Goal: Transaction & Acquisition: Obtain resource

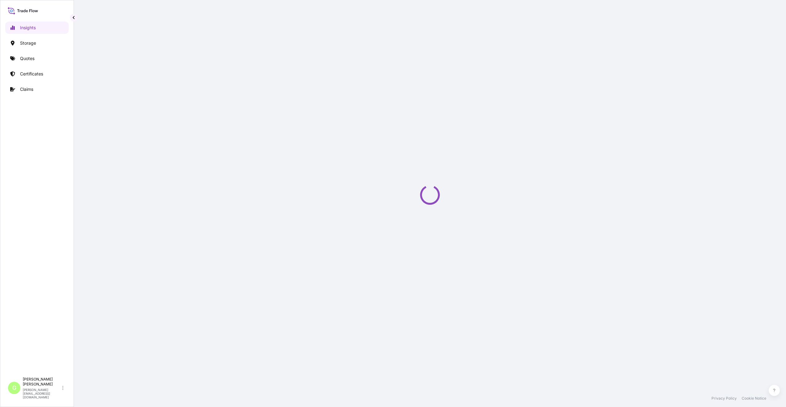
select select "2025"
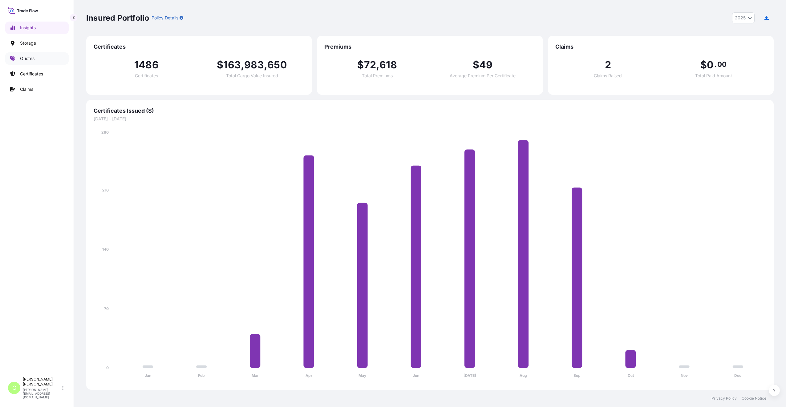
click at [27, 53] on link "Quotes" at bounding box center [36, 58] width 63 height 12
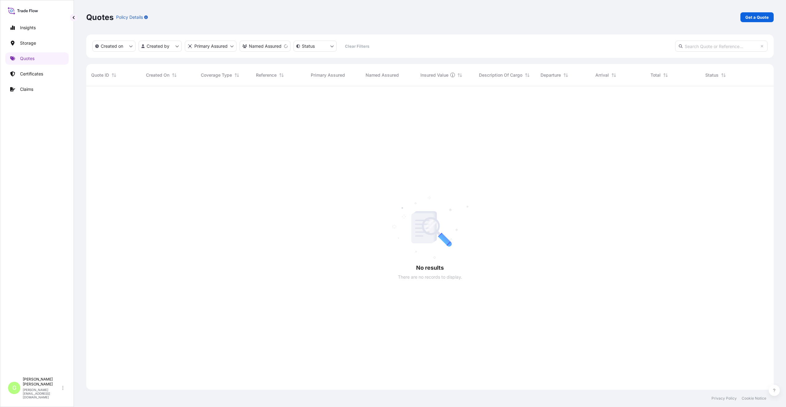
scroll to position [321, 683]
click at [764, 17] on p "Get a Quote" at bounding box center [756, 17] width 23 height 6
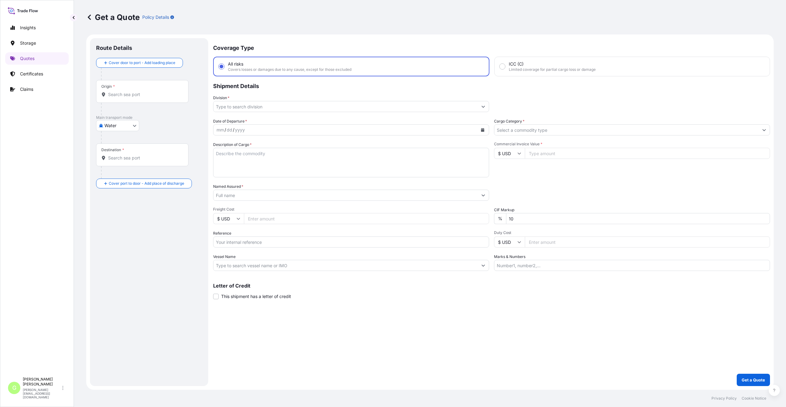
click at [127, 128] on body "Insights Storage Quotes Certificates Claims G [PERSON_NAME] [PERSON_NAME][EMAIL…" at bounding box center [393, 203] width 786 height 407
click at [114, 163] on span "Inland" at bounding box center [114, 164] width 12 height 6
select select "Inland"
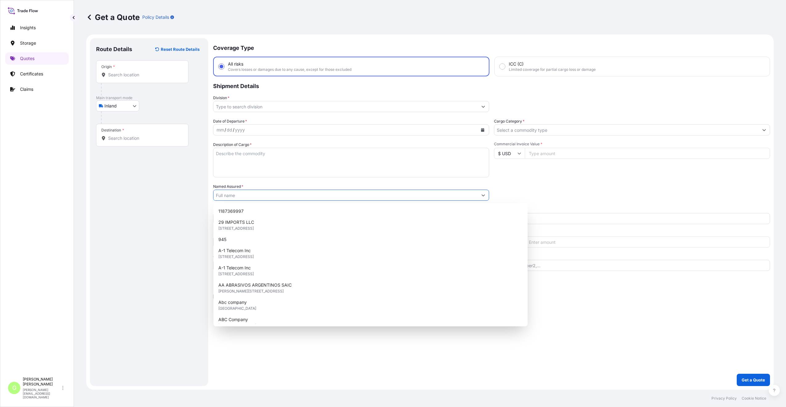
click at [233, 193] on input "Named Assured *" at bounding box center [345, 195] width 264 height 11
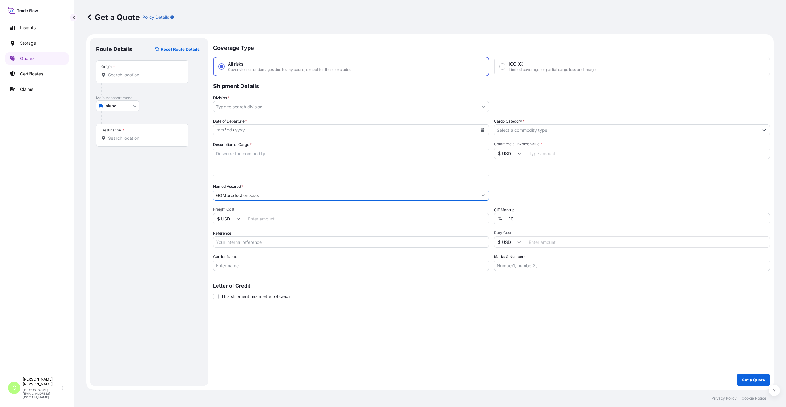
type input "GOMproduction s.r.o."
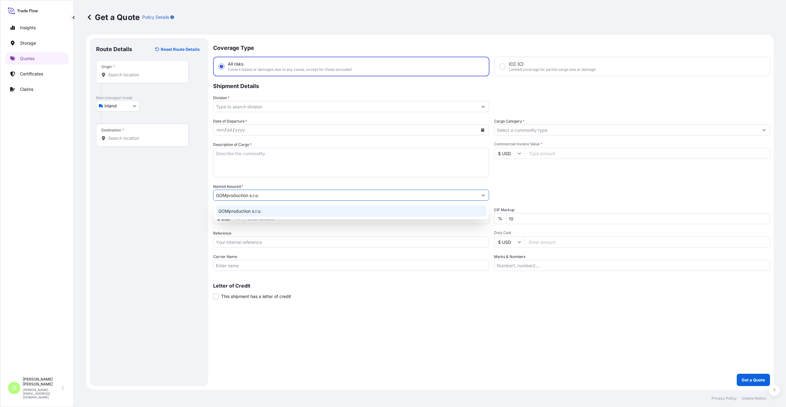
click at [233, 214] on span "GOMproduction s.r.o." at bounding box center [239, 211] width 43 height 6
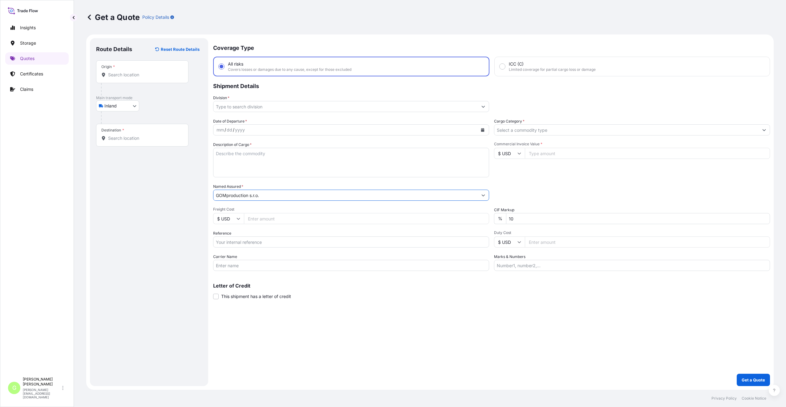
click at [231, 241] on input "Reference" at bounding box center [351, 241] width 276 height 11
paste input "25TIARS0494"
type input "25TIARS0494"
click at [556, 154] on input "Commercial Invoice Value *" at bounding box center [647, 153] width 245 height 11
paste input "7800.0000"
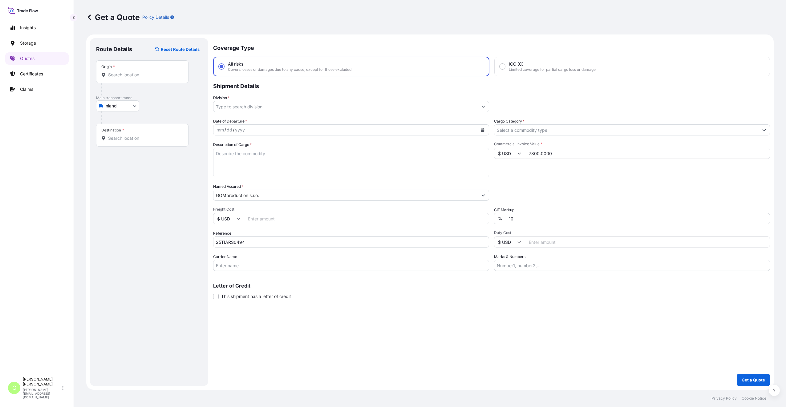
type input "7800.0000"
click at [508, 131] on input "Cargo Category *" at bounding box center [626, 129] width 264 height 11
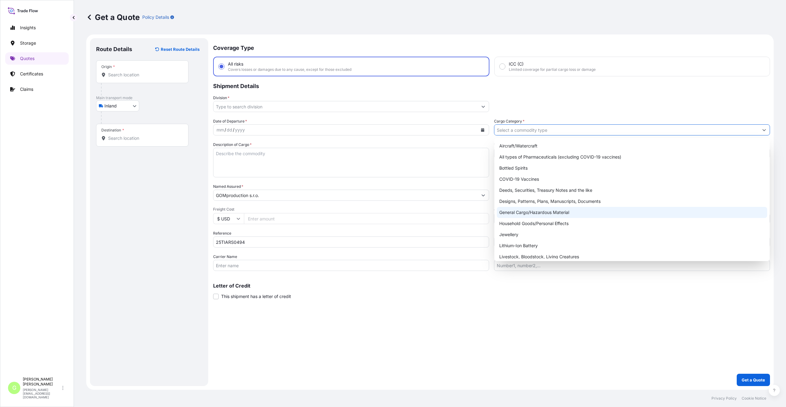
click at [507, 212] on div "General Cargo/Hazardous Material" at bounding box center [632, 212] width 270 height 11
type input "General Cargo/Hazardous Material"
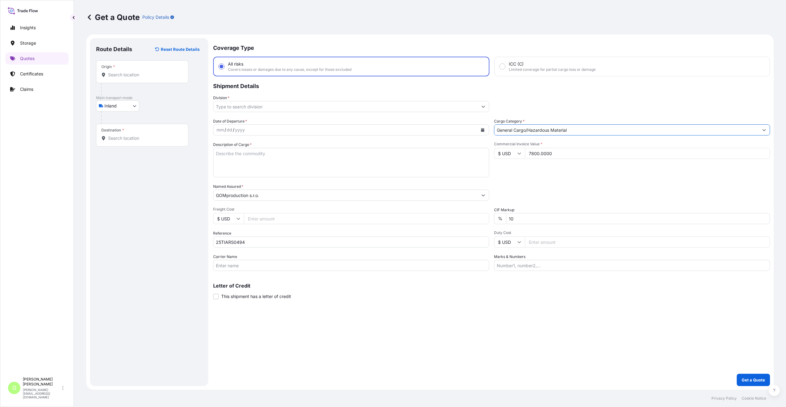
click at [231, 106] on input "Division *" at bounding box center [345, 106] width 264 height 11
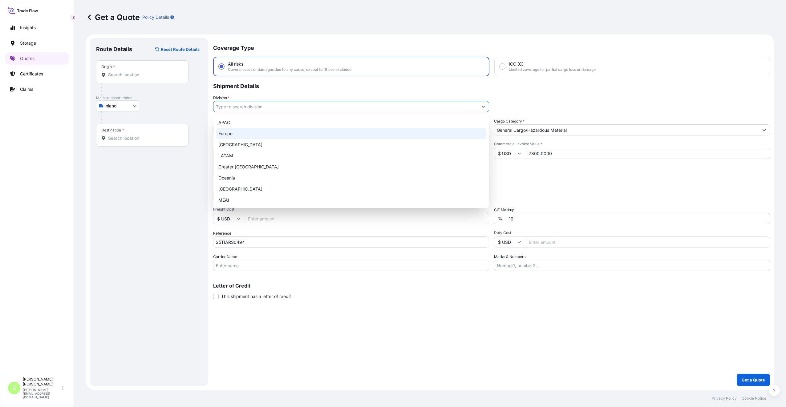
click at [231, 135] on div "Europe" at bounding box center [351, 133] width 270 height 11
type input "Europe"
click at [140, 242] on div "Route Details Reset Route Details Place of loading Road / Inland Road / Inland …" at bounding box center [149, 212] width 106 height 336
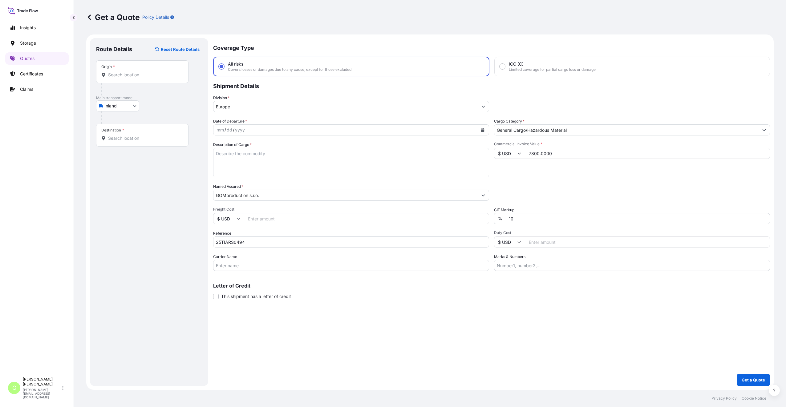
click at [266, 220] on input "Freight Cost" at bounding box center [366, 218] width 245 height 11
paste input "2100"
type input "2100"
drag, startPoint x: 118, startPoint y: 138, endPoint x: 116, endPoint y: 135, distance: 3.9
click at [118, 137] on input "Destination *" at bounding box center [144, 138] width 73 height 6
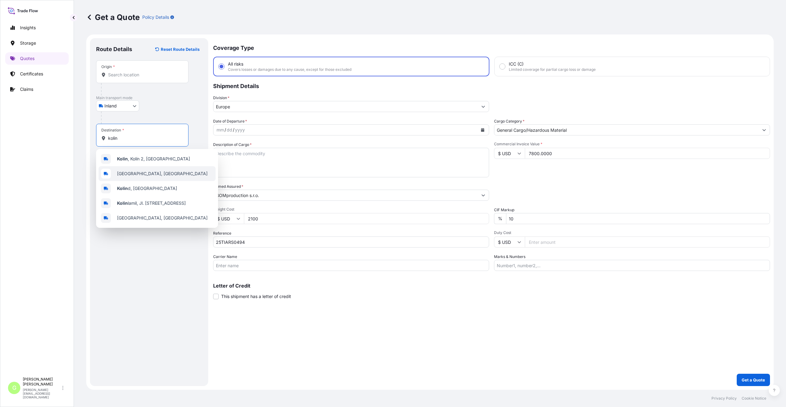
click at [124, 172] on span "[GEOGRAPHIC_DATA], [GEOGRAPHIC_DATA]" at bounding box center [162, 174] width 91 height 6
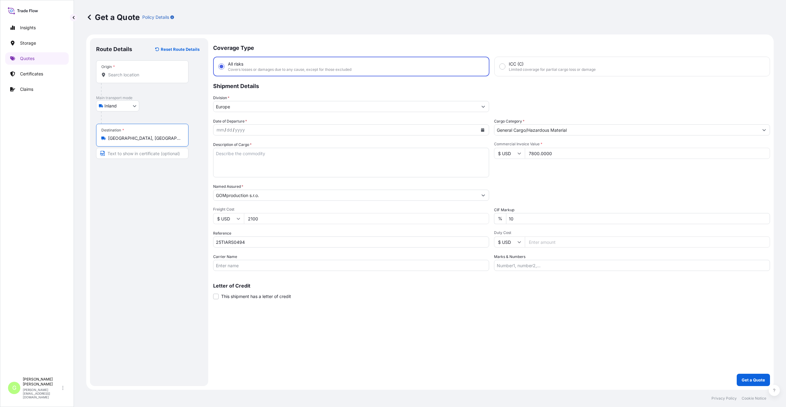
type input "[GEOGRAPHIC_DATA], [GEOGRAPHIC_DATA]"
click at [112, 155] on input "Text to appear on certificate" at bounding box center [142, 153] width 92 height 11
click at [120, 154] on input "Hranice IV - Drahotuše [GEOGRAPHIC_DATA]" at bounding box center [142, 153] width 92 height 11
click at [152, 154] on input "Hranice IV - Drahotuše [GEOGRAPHIC_DATA]" at bounding box center [142, 153] width 92 height 11
drag, startPoint x: 155, startPoint y: 154, endPoint x: 91, endPoint y: 157, distance: 64.1
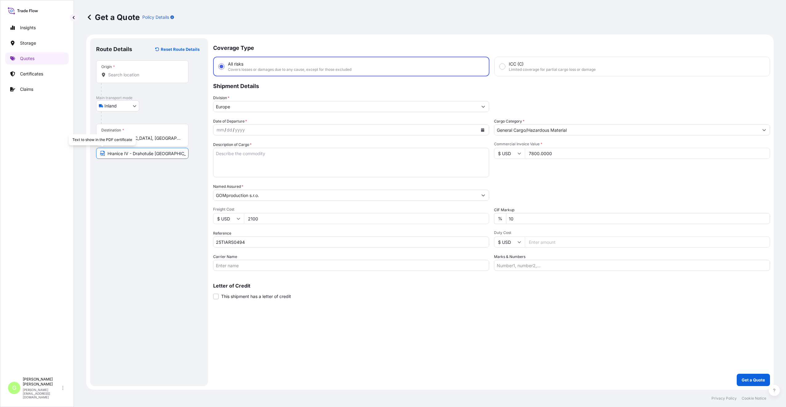
click at [91, 157] on div "Route Details Reset Route Details Place of loading Road / [GEOGRAPHIC_DATA] / I…" at bounding box center [149, 212] width 118 height 348
type input "KOLIN [GEOGRAPHIC_DATA]"
click at [110, 78] on div "Origin *" at bounding box center [142, 71] width 92 height 23
click at [110, 78] on input "Origin *" at bounding box center [144, 75] width 73 height 6
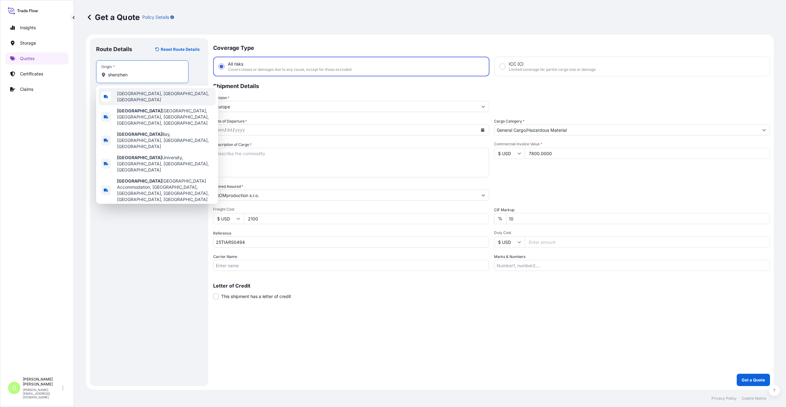
click at [138, 93] on span "[GEOGRAPHIC_DATA], [GEOGRAPHIC_DATA], [GEOGRAPHIC_DATA]" at bounding box center [165, 97] width 96 height 12
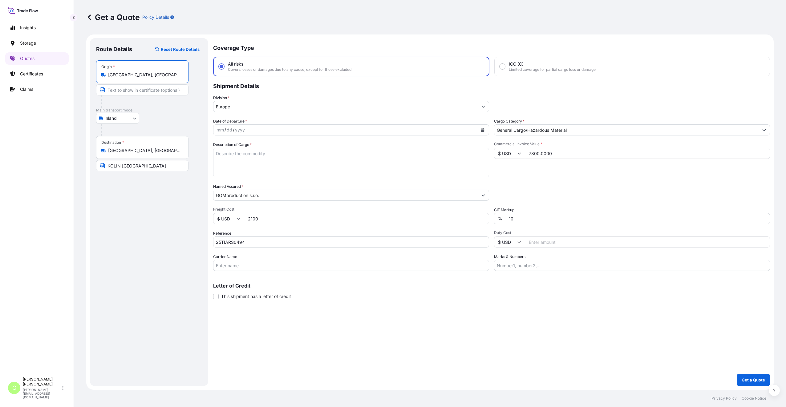
type input "[GEOGRAPHIC_DATA], [GEOGRAPHIC_DATA], [GEOGRAPHIC_DATA]"
click at [126, 89] on input "Text to appear on certificate" at bounding box center [142, 89] width 92 height 11
type input "SHENZHEN CHINA"
click at [483, 130] on icon "Calendar" at bounding box center [482, 130] width 3 height 4
click at [246, 180] on div "7" at bounding box center [247, 181] width 11 height 11
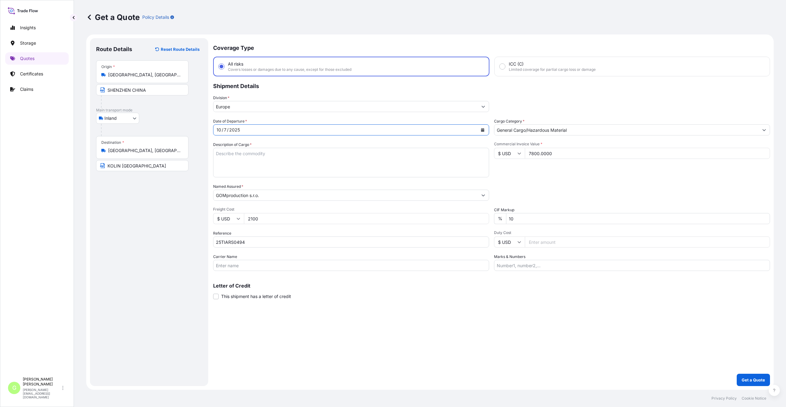
click at [233, 267] on input "Carrier Name" at bounding box center [351, 265] width 276 height 11
type input "CFS CESKA TREBOVA S.R.O."
click at [238, 154] on textarea "Description of Cargo *" at bounding box center [351, 163] width 276 height 30
paste textarea "[PERSON_NAME]-Square Tin Box With Blister"
type textarea "[PERSON_NAME]-Square Tin Box With Blister"
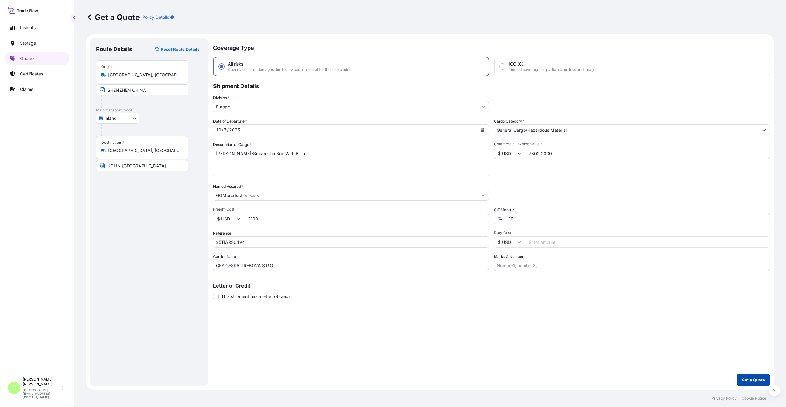
click at [755, 378] on p "Get a Quote" at bounding box center [752, 380] width 23 height 6
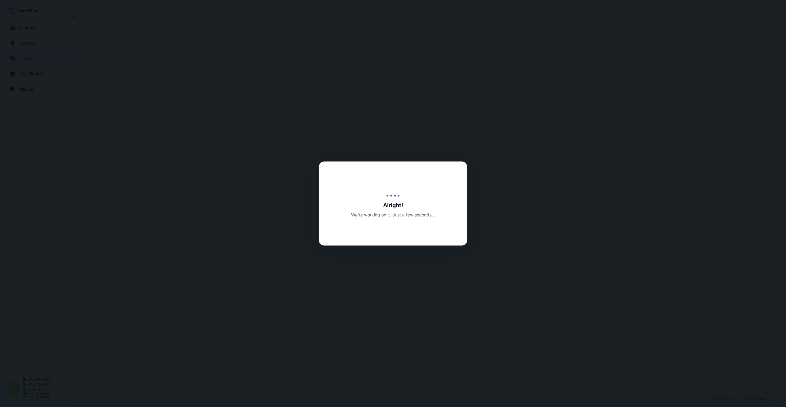
select select "Inland"
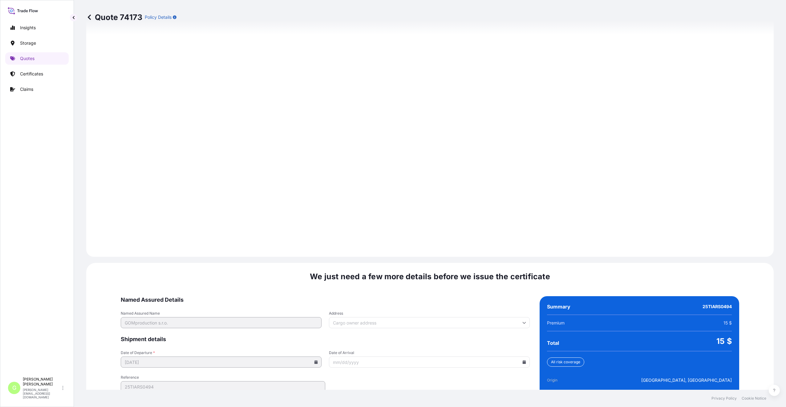
scroll to position [741, 0]
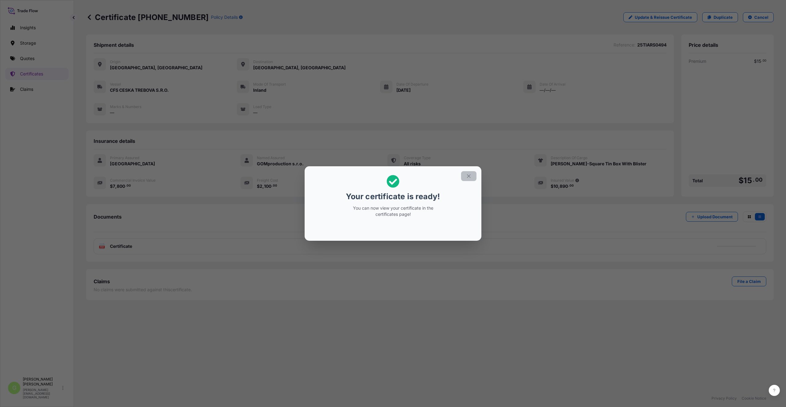
click at [468, 180] on button "button" at bounding box center [468, 176] width 15 height 10
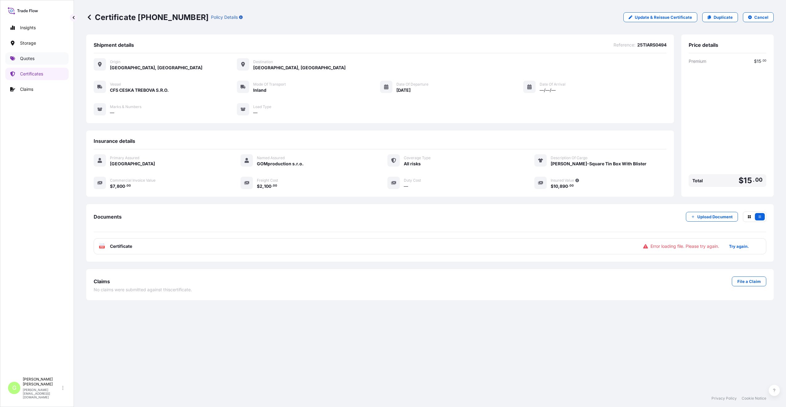
click at [22, 59] on p "Quotes" at bounding box center [27, 58] width 14 height 6
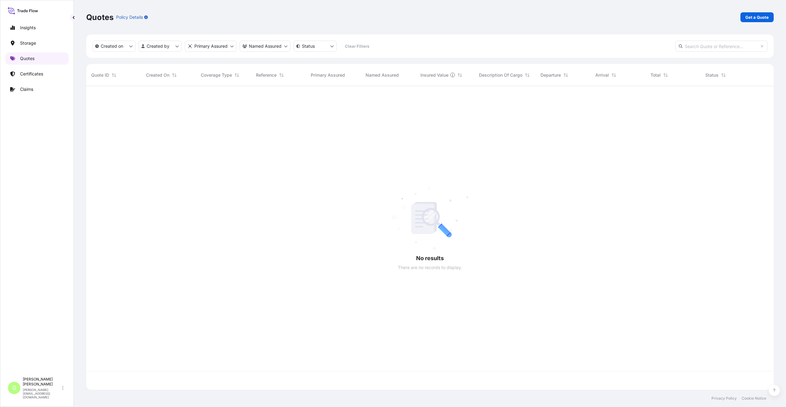
scroll to position [302, 683]
click at [749, 16] on p "Get a Quote" at bounding box center [756, 17] width 23 height 6
select select "Water"
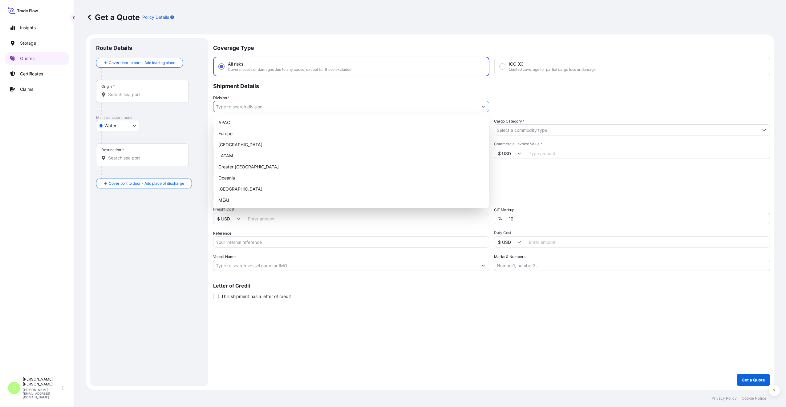
click at [225, 107] on input "Division *" at bounding box center [345, 106] width 264 height 11
click at [226, 130] on div "Europe" at bounding box center [351, 133] width 270 height 11
type input "Europe"
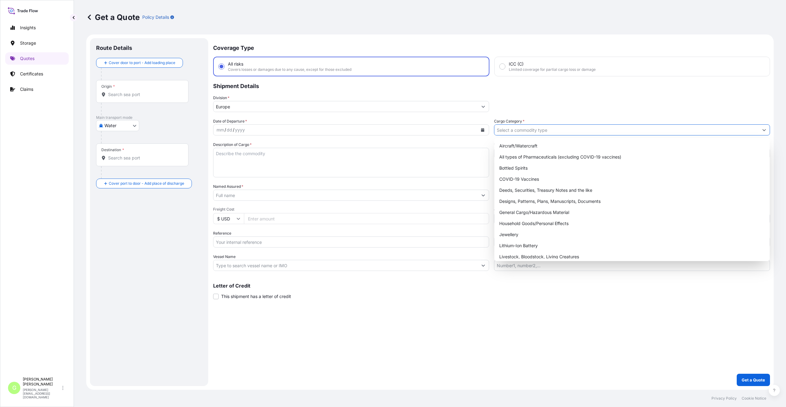
click at [531, 131] on input "Cargo Category *" at bounding box center [626, 129] width 264 height 11
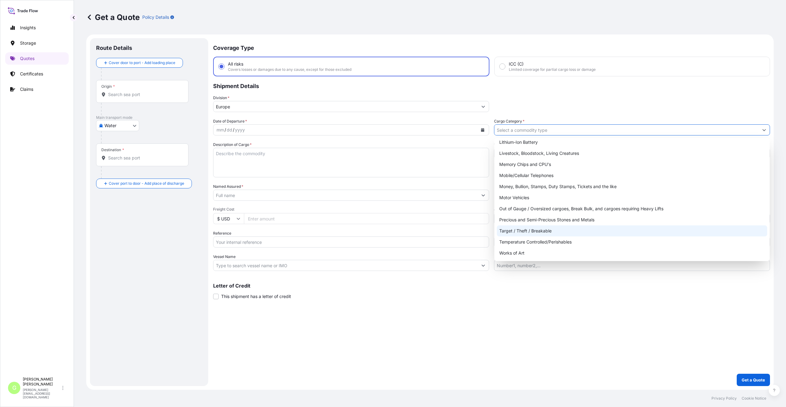
click at [507, 233] on div "Target / Theft / Breakable" at bounding box center [632, 230] width 270 height 11
type input "Target / Theft / Breakable"
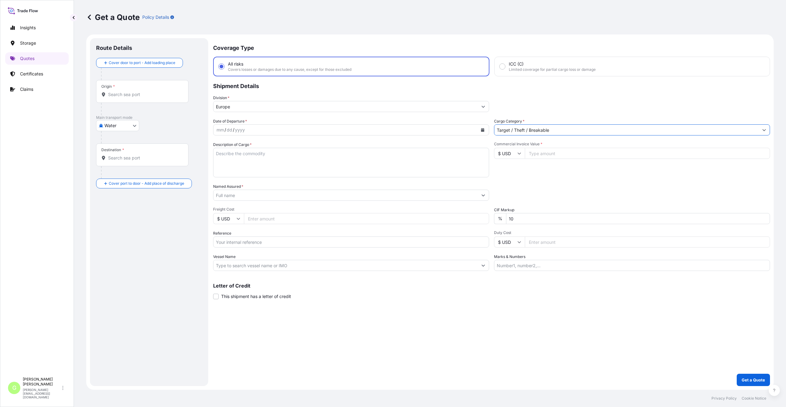
click at [216, 193] on input "Named Assured *" at bounding box center [345, 195] width 264 height 11
type input "Velkoobchod Orion spol. s r.o."
click at [236, 242] on input "Reference" at bounding box center [351, 241] width 276 height 11
paste input "25SIAEK6078 E"
click at [131, 268] on div "Route Details Cover door to port - Add loading place Place of loading Road / [G…" at bounding box center [149, 212] width 106 height 336
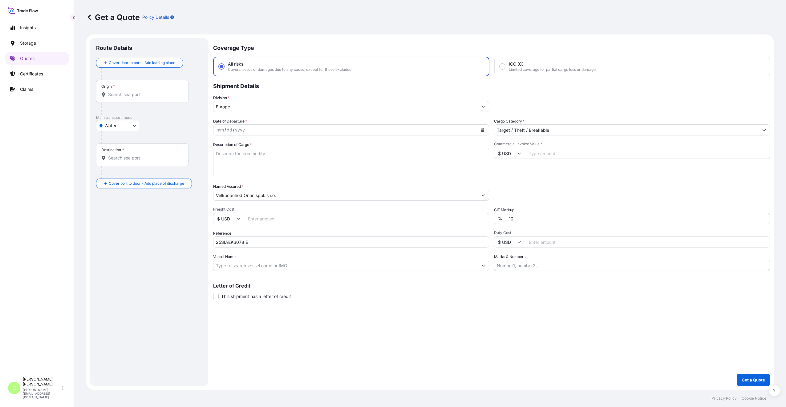
click at [249, 241] on input "25SIAEK6078 E" at bounding box center [351, 241] width 276 height 11
type input "25SIAEK6078"
click at [548, 155] on input "Commercial Invoice Value *" at bounding box center [647, 153] width 245 height 11
paste input "94081.9200"
type input "94081.9200"
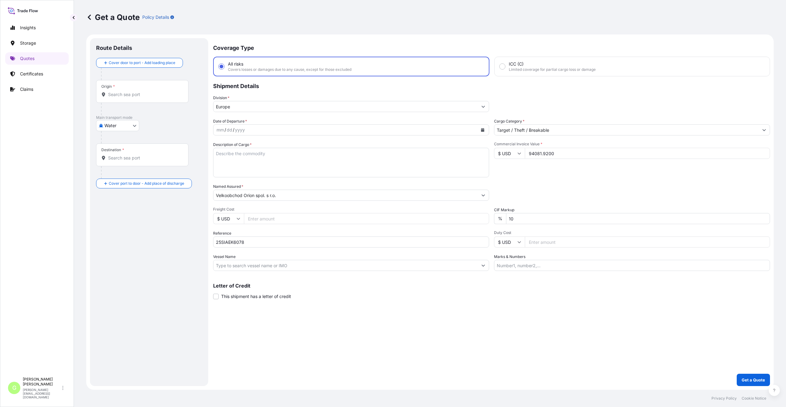
click at [257, 218] on input "Freight Cost" at bounding box center [366, 218] width 245 height 11
paste input "3894"
type input "3894"
click at [235, 151] on textarea "Description of Cargo *" at bounding box center [351, 163] width 276 height 30
click at [229, 155] on textarea "kitcheware, glassware" at bounding box center [351, 163] width 276 height 30
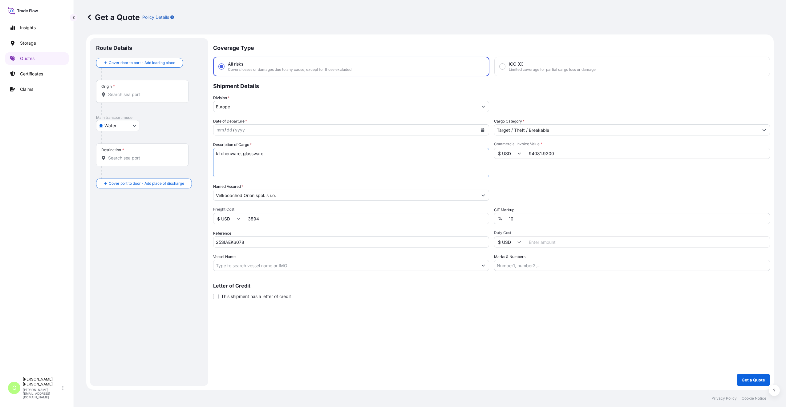
type textarea "kitchenware, glassware"
click at [234, 266] on input "Vessel Name" at bounding box center [345, 265] width 264 height 11
paste input "MSC-MEDITERRANEAN SHIPPING COMPANY S A"
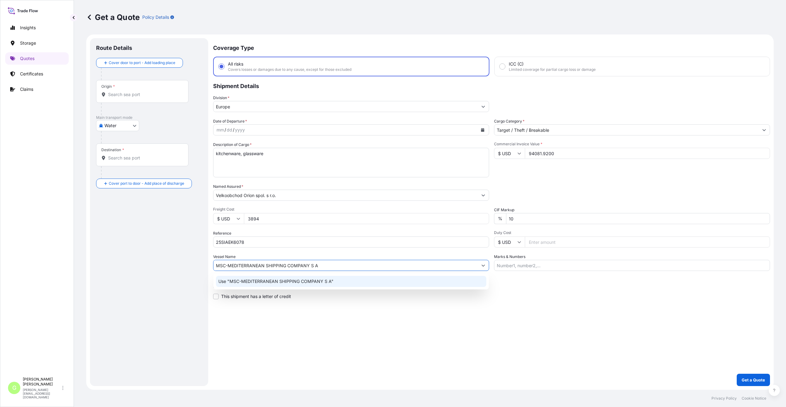
click at [252, 281] on p "Use "MSC-MEDITERRANEAN SHIPPING COMPANY S A"" at bounding box center [275, 281] width 115 height 6
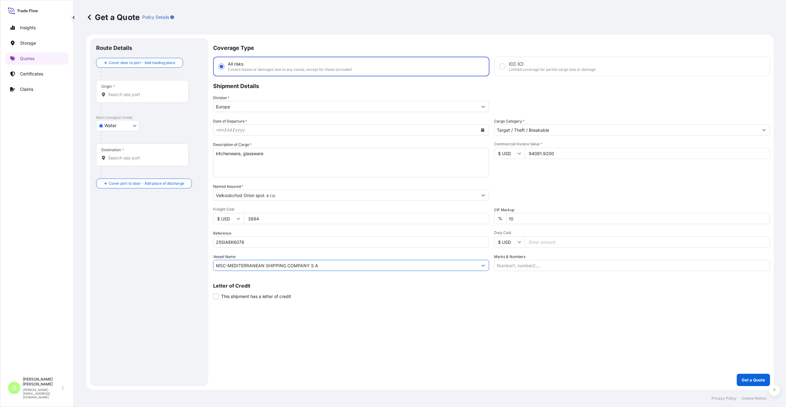
type input "MSC-MEDITERRANEAN SHIPPING COMPANY S A"
click at [128, 98] on div "Origin *" at bounding box center [142, 91] width 92 height 23
click at [128, 98] on input "Origin *" at bounding box center [144, 94] width 73 height 6
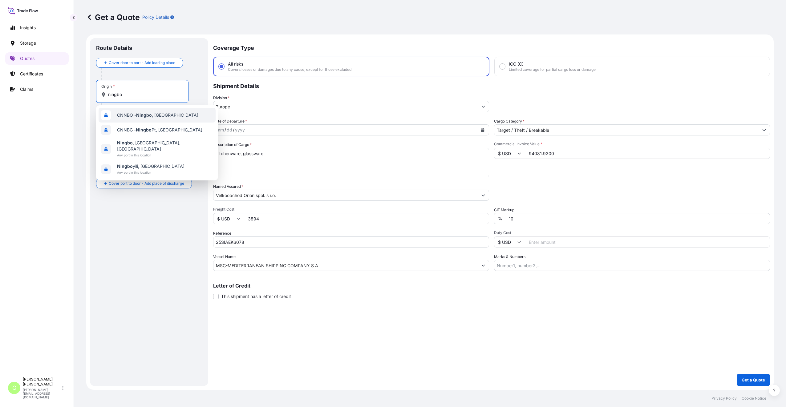
click at [138, 112] on span "CNNBO - Ningbo , [GEOGRAPHIC_DATA]" at bounding box center [157, 115] width 81 height 6
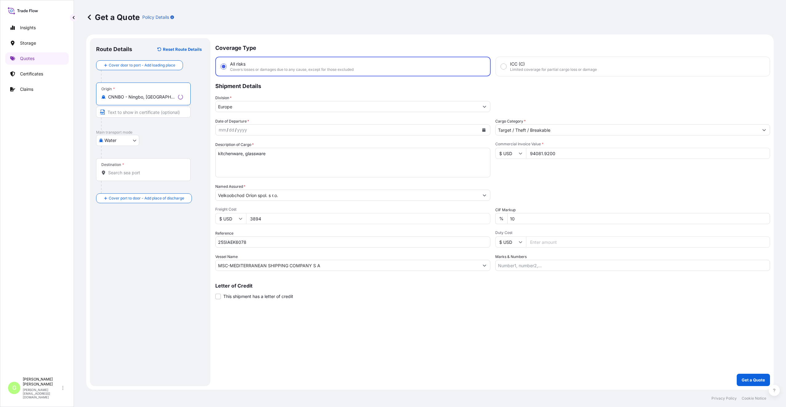
type input "CNNBO - Ningbo, [GEOGRAPHIC_DATA]"
click at [123, 171] on input "Destination *" at bounding box center [145, 173] width 75 height 6
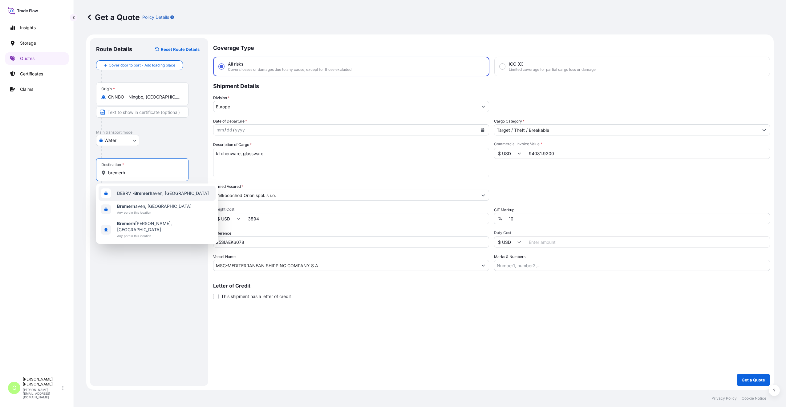
click at [127, 192] on span "DEBRV - [GEOGRAPHIC_DATA], [GEOGRAPHIC_DATA]" at bounding box center [163, 193] width 92 height 6
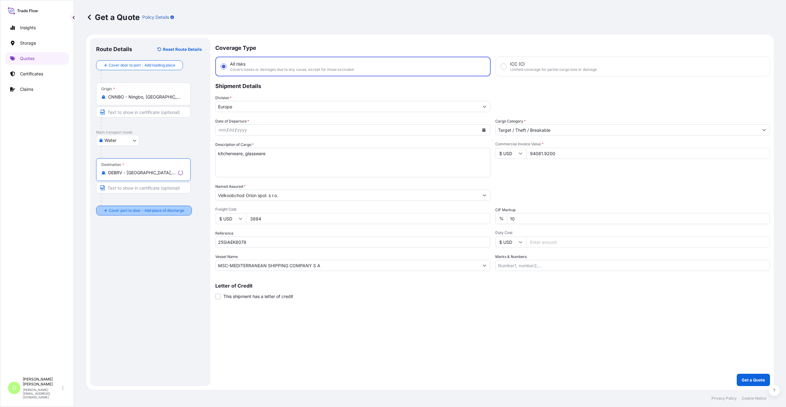
type input "DEBRV - [GEOGRAPHIC_DATA], [GEOGRAPHIC_DATA]"
click at [128, 244] on input "Place of Discharge" at bounding box center [144, 243] width 73 height 6
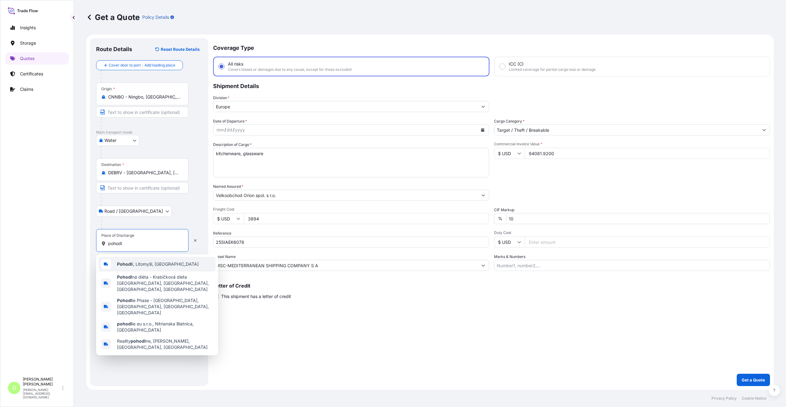
click at [134, 268] on div "Pohodl í, Litomyšl, [GEOGRAPHIC_DATA]" at bounding box center [157, 264] width 117 height 15
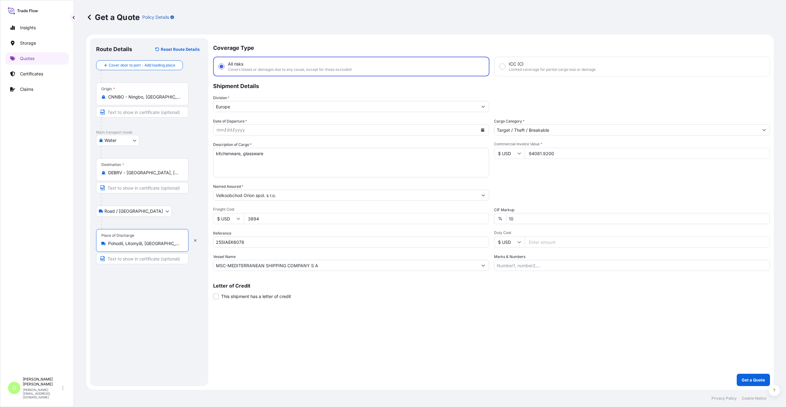
type input "Pohodlí, Litomyšl, [GEOGRAPHIC_DATA]"
click at [123, 260] on input "Text to appear on certificate" at bounding box center [142, 258] width 92 height 11
type input "Pohodlí, [GEOGRAPHIC_DATA]"
click at [117, 187] on input "Text to appear on certificate" at bounding box center [142, 187] width 92 height 11
type input "[GEOGRAPHIC_DATA], [GEOGRAPHIC_DATA]"
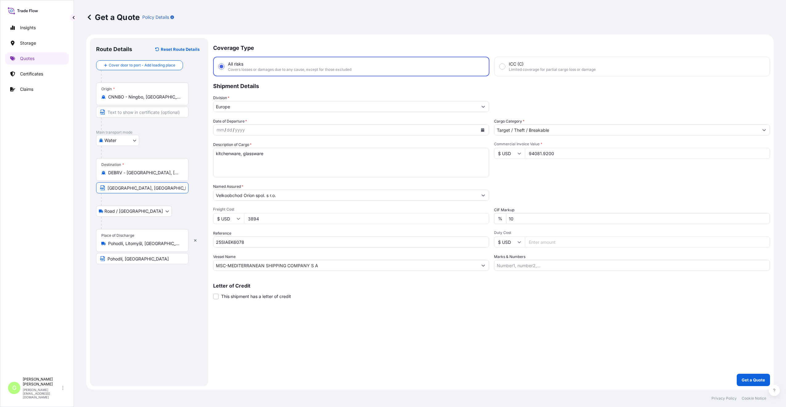
click at [113, 112] on input "Text to appear on certificate" at bounding box center [142, 112] width 92 height 11
type input "[GEOGRAPHIC_DATA], [GEOGRAPHIC_DATA]"
click at [122, 341] on div "Route Details Reset Route Details Cover door to port - Add loading place Place …" at bounding box center [149, 212] width 106 height 336
click at [196, 305] on div "Route Details Reset Route Details Cover door to port - Add loading place Place …" at bounding box center [149, 212] width 106 height 336
click at [481, 130] on icon "Calendar" at bounding box center [482, 130] width 3 height 4
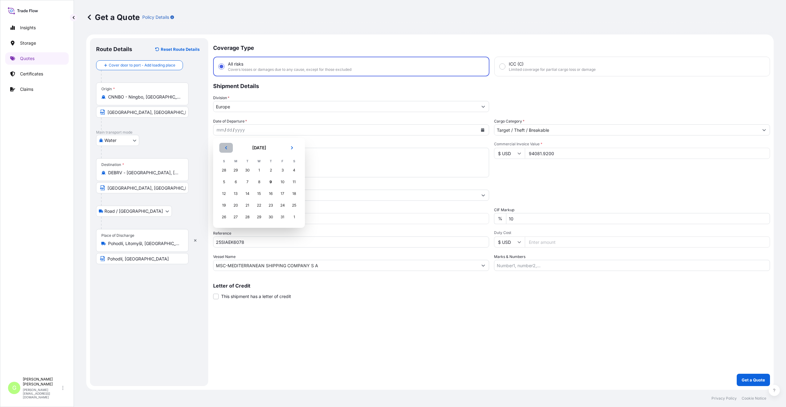
click at [229, 147] on button "Previous" at bounding box center [226, 148] width 14 height 10
click at [249, 218] on div "30" at bounding box center [247, 217] width 11 height 11
click at [369, 316] on div "Coverage Type All risks Covers losses or damages due to any cause, except for t…" at bounding box center [491, 212] width 557 height 348
click at [754, 377] on button "Get a Quote" at bounding box center [752, 380] width 33 height 12
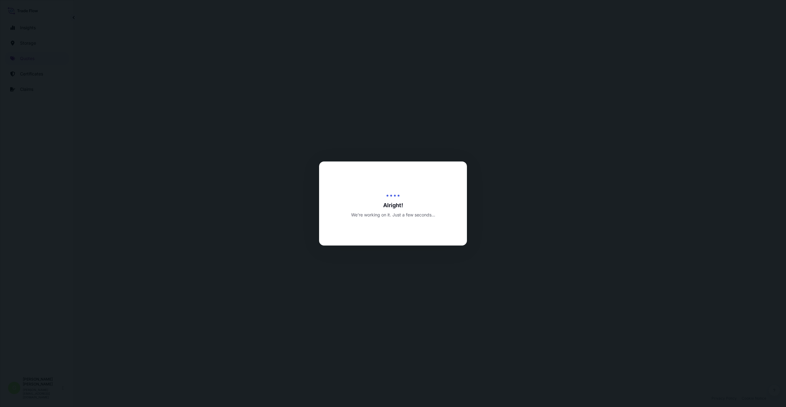
select select "Water"
select select "Road / [GEOGRAPHIC_DATA]"
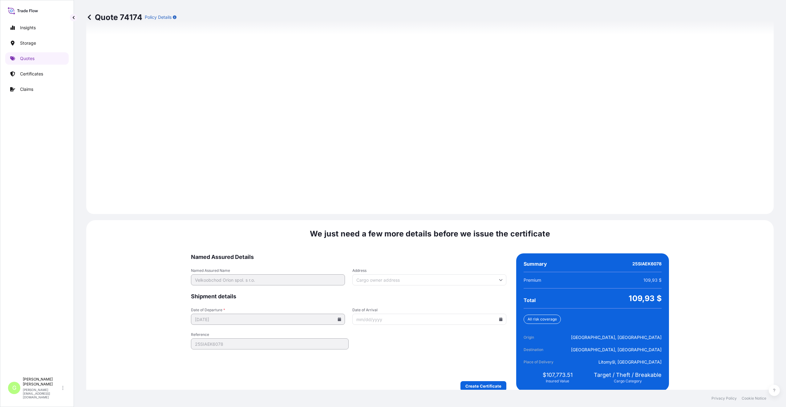
scroll to position [766, 0]
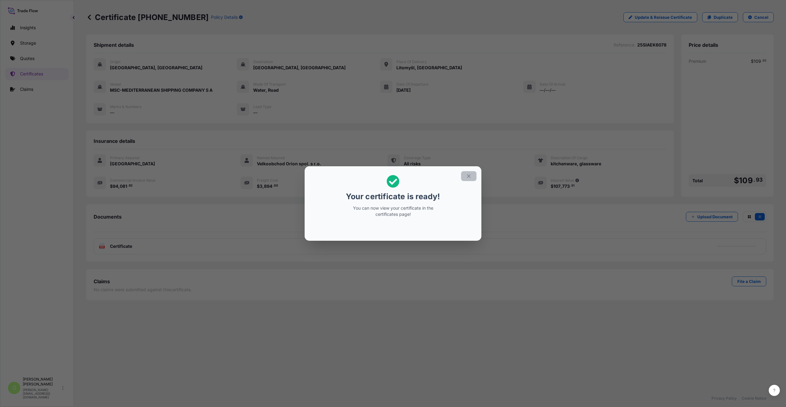
click at [470, 178] on icon "button" at bounding box center [469, 176] width 6 height 6
